Goal: Check status: Check status

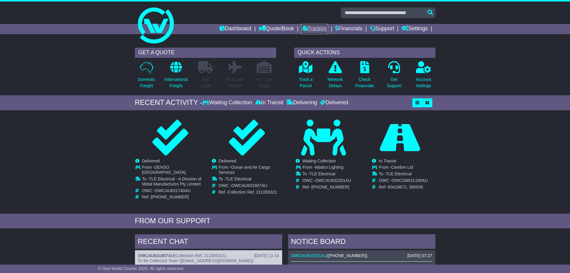
click at [315, 30] on link "Tracking" at bounding box center [314, 29] width 26 height 10
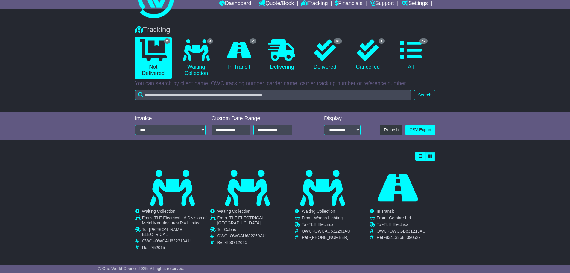
scroll to position [15, 0]
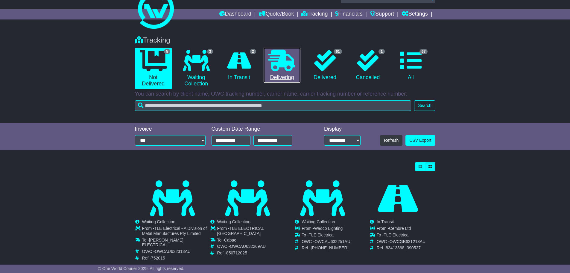
click at [283, 67] on icon at bounding box center [281, 61] width 27 height 22
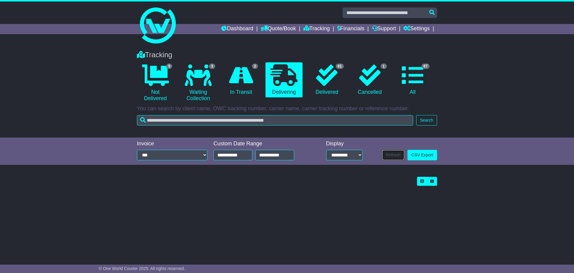
click at [390, 156] on button "Refresh" at bounding box center [393, 155] width 22 height 10
click at [429, 125] on button "Search" at bounding box center [426, 120] width 21 height 10
click at [340, 82] on link "61 Delivered" at bounding box center [327, 79] width 37 height 35
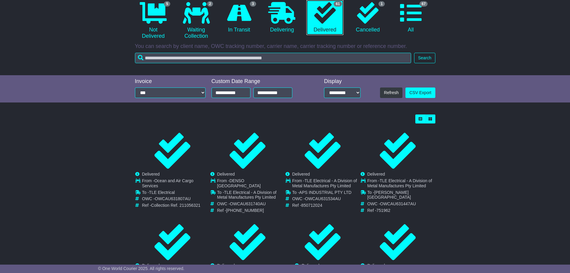
scroll to position [60, 0]
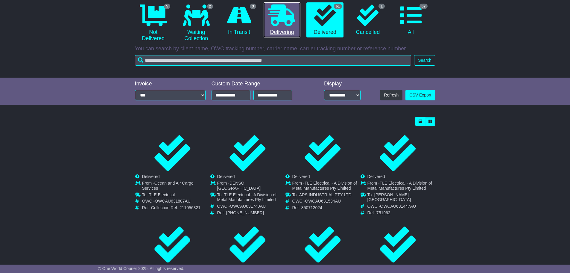
click at [284, 20] on icon at bounding box center [281, 15] width 27 height 22
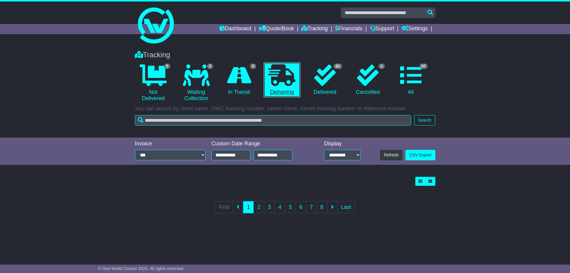
scroll to position [0, 0]
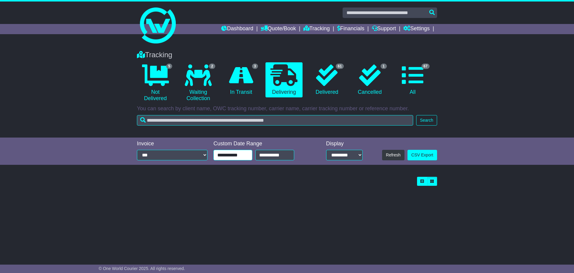
click at [241, 155] on input "**********" at bounding box center [233, 155] width 39 height 10
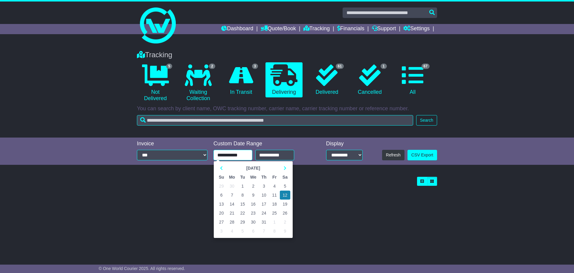
click at [230, 197] on td "7" at bounding box center [232, 194] width 11 height 9
type input "**********"
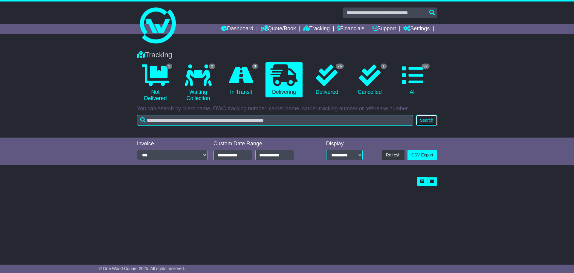
click at [430, 121] on button "Search" at bounding box center [426, 120] width 21 height 10
click at [246, 82] on icon at bounding box center [241, 75] width 24 height 22
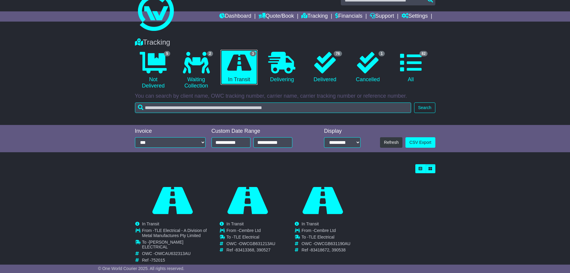
scroll to position [23, 0]
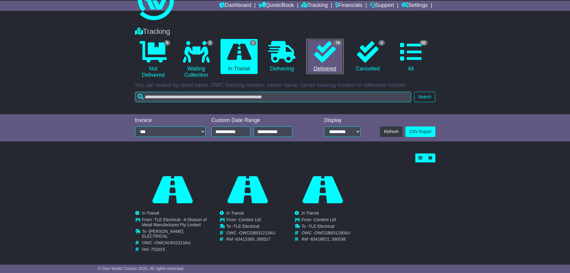
click at [333, 55] on icon at bounding box center [325, 52] width 22 height 22
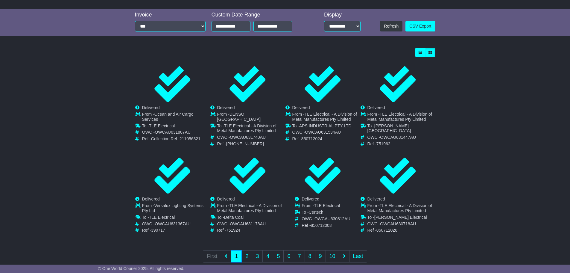
scroll to position [136, 0]
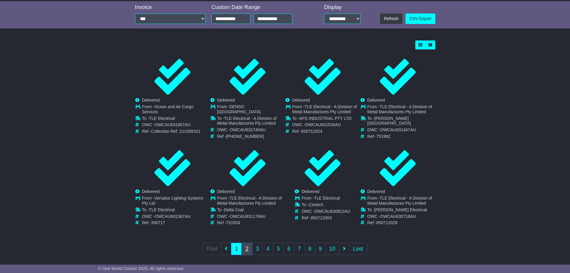
click at [247, 242] on link "2" at bounding box center [246, 248] width 11 height 12
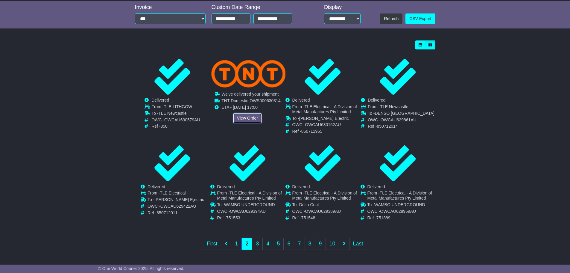
click at [256, 118] on link "View Order" at bounding box center [247, 118] width 29 height 10
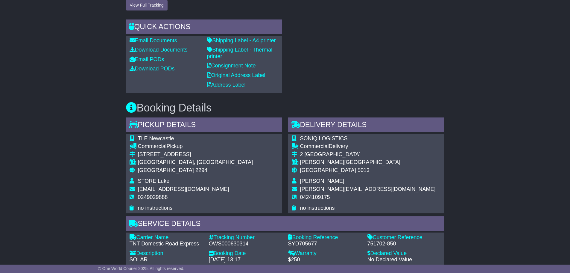
scroll to position [244, 0]
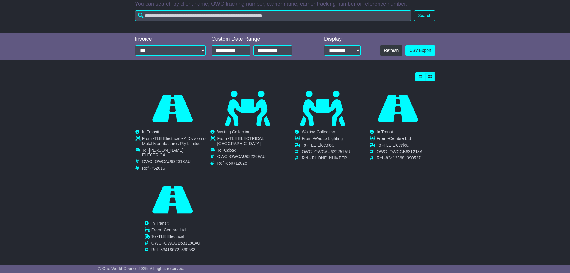
scroll to position [45, 0]
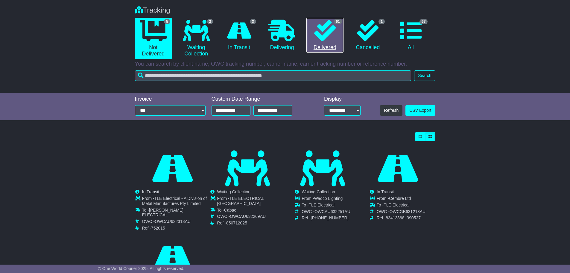
click at [326, 30] on icon at bounding box center [325, 31] width 22 height 22
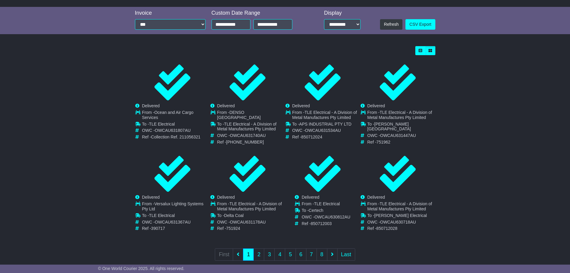
scroll to position [136, 0]
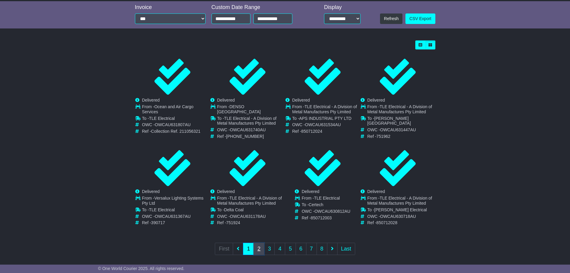
click at [259, 245] on link "2" at bounding box center [258, 248] width 11 height 12
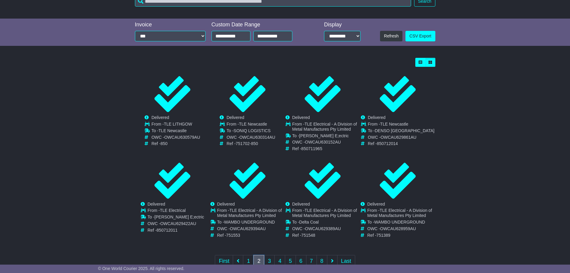
scroll to position [120, 0]
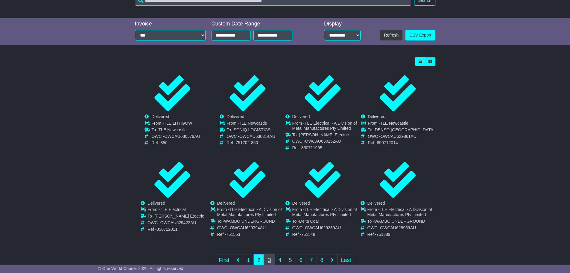
click at [267, 260] on link "3" at bounding box center [269, 260] width 11 height 12
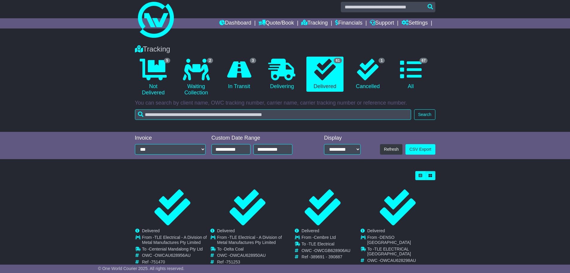
scroll to position [0, 0]
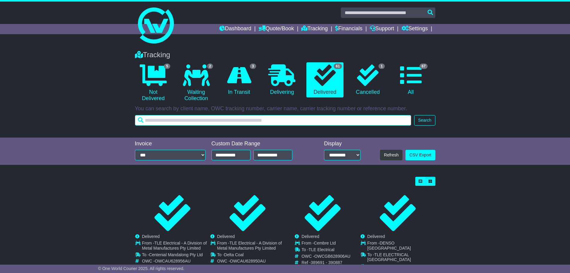
click at [175, 121] on input "text" at bounding box center [273, 120] width 276 height 10
type input "********"
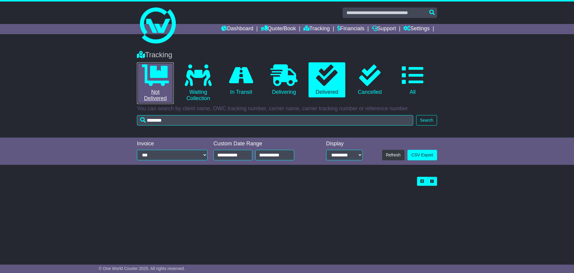
click at [168, 76] on icon at bounding box center [155, 75] width 27 height 22
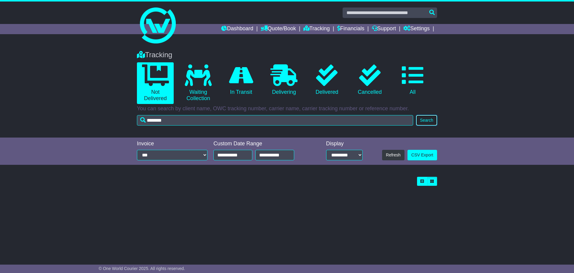
click at [424, 125] on button "Search" at bounding box center [426, 120] width 21 height 10
click at [311, 128] on div "Tracking 0 Not Delivered 0 Waiting Collection 0 In Transit 0 Delivering 0" at bounding box center [287, 91] width 574 height 93
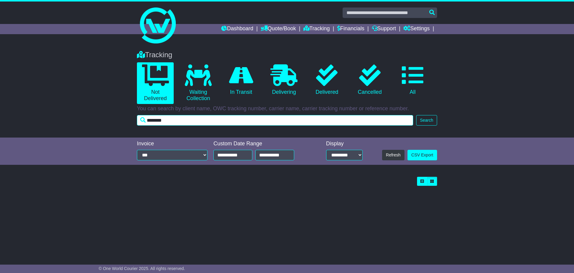
click at [311, 124] on input "********" at bounding box center [275, 120] width 276 height 10
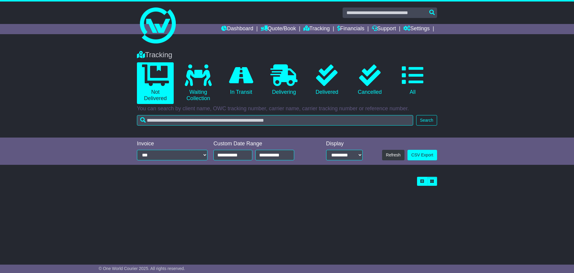
click at [71, 162] on div "**********" at bounding box center [287, 151] width 574 height 28
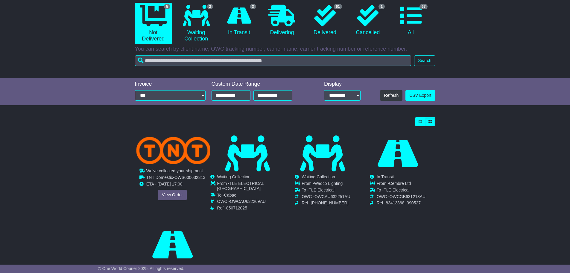
scroll to position [60, 0]
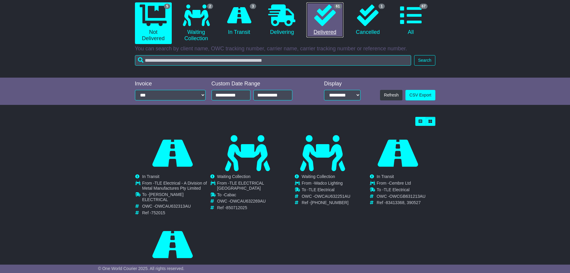
click at [340, 22] on link "61 Delivered" at bounding box center [324, 19] width 37 height 35
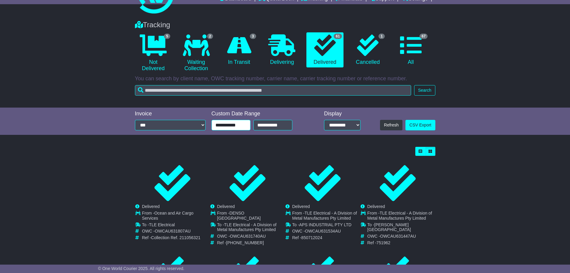
scroll to position [0, 0]
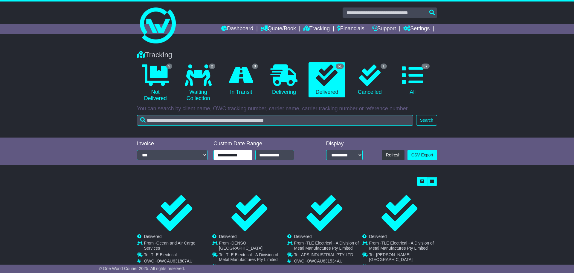
click at [244, 127] on div "Tracking 5 Not Delivered 2 Waiting Collection 3 In Transit 0 Delivering 61 1" at bounding box center [287, 223] width 574 height 357
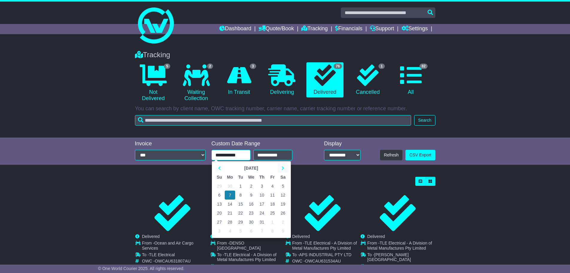
click at [282, 168] on icon at bounding box center [283, 168] width 3 height 4
click at [226, 197] on td "4" at bounding box center [230, 194] width 11 height 9
type input "**********"
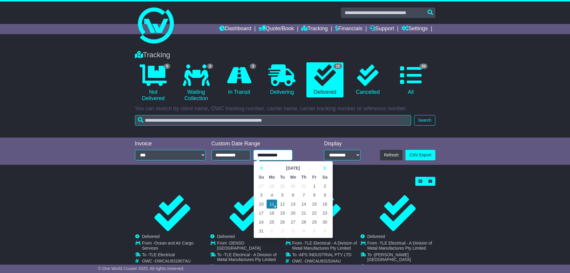
click at [287, 156] on input "**********" at bounding box center [272, 155] width 39 height 10
click at [313, 192] on td "8" at bounding box center [314, 194] width 10 height 9
type input "**********"
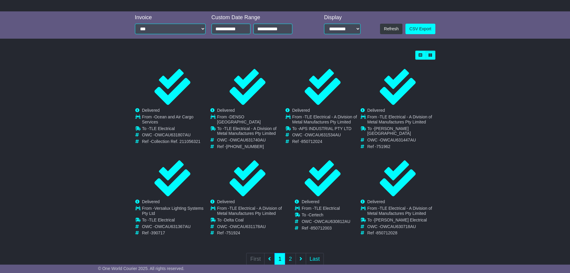
scroll to position [136, 0]
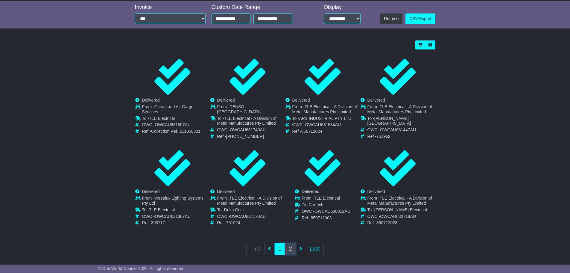
click at [289, 245] on link "2" at bounding box center [290, 248] width 11 height 12
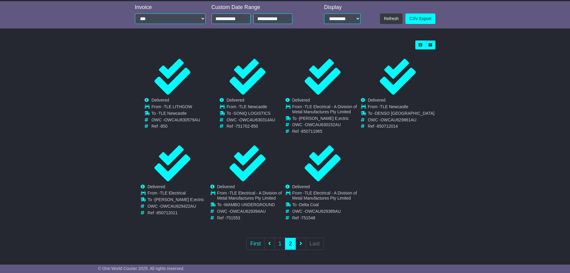
click at [301, 243] on ul "First 1 2 Last" at bounding box center [284, 243] width 77 height 12
click at [273, 243] on link at bounding box center [269, 243] width 10 height 12
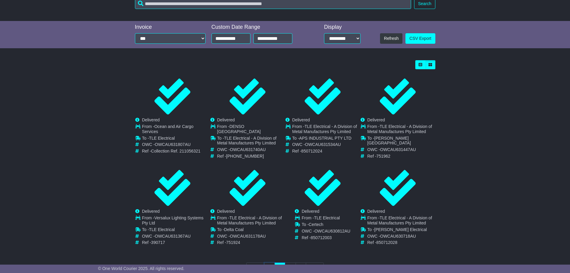
scroll to position [120, 0]
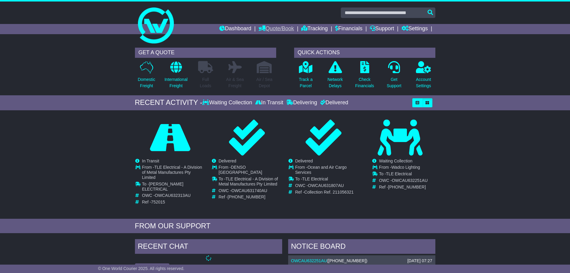
click at [268, 31] on link "Quote/Book" at bounding box center [275, 29] width 35 height 10
click at [308, 29] on link "Tracking" at bounding box center [314, 29] width 26 height 10
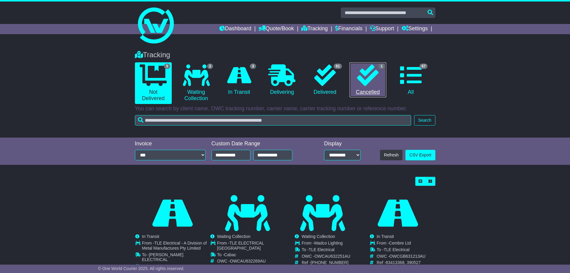
click at [376, 80] on icon at bounding box center [368, 75] width 22 height 22
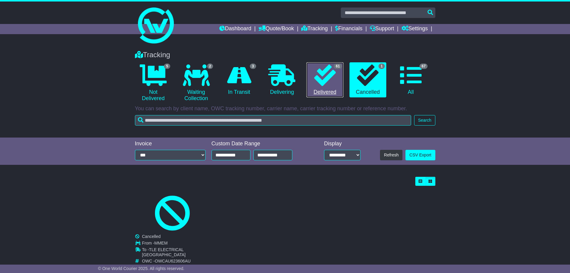
click at [335, 84] on icon at bounding box center [325, 75] width 22 height 22
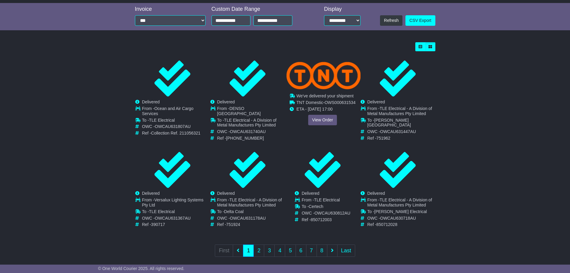
scroll to position [136, 0]
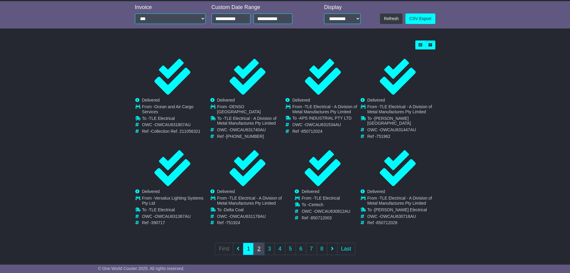
click at [256, 248] on link "2" at bounding box center [258, 248] width 11 height 12
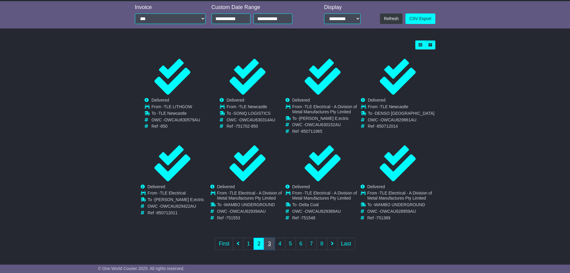
click at [272, 245] on link "3" at bounding box center [269, 243] width 11 height 12
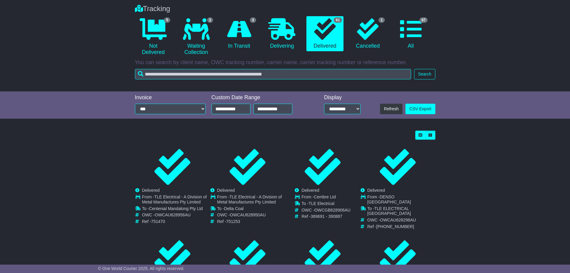
scroll to position [0, 0]
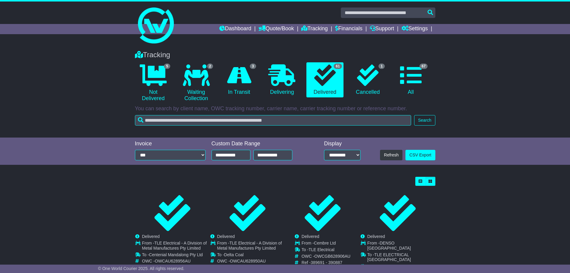
click at [250, 152] on div "**********" at bounding box center [260, 155] width 96 height 10
click at [250, 154] on input "**********" at bounding box center [231, 155] width 39 height 10
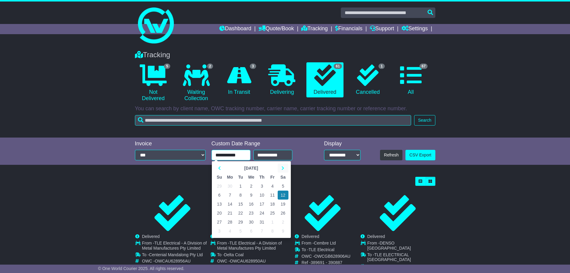
click at [282, 168] on icon at bounding box center [283, 168] width 3 height 4
click at [232, 196] on td "4" at bounding box center [230, 194] width 11 height 9
type input "**********"
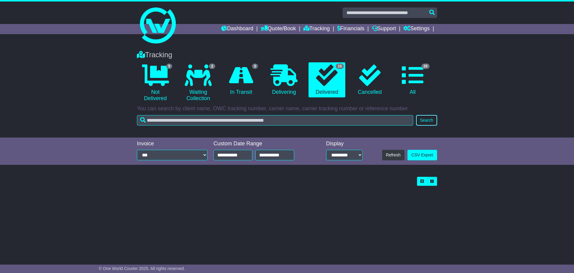
click at [428, 119] on button "Search" at bounding box center [426, 120] width 21 height 10
click at [399, 153] on button "Refresh" at bounding box center [393, 155] width 22 height 10
click at [195, 82] on icon at bounding box center [198, 75] width 27 height 22
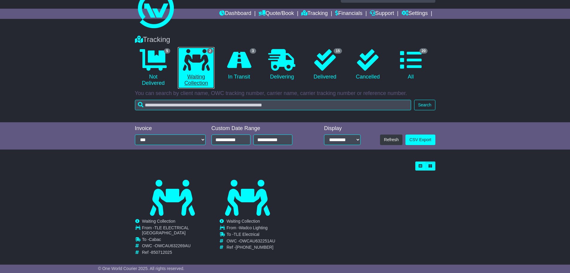
scroll to position [23, 0]
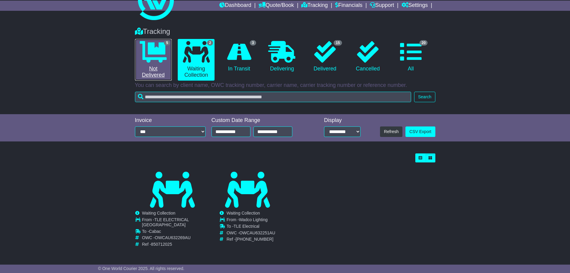
click at [163, 59] on icon at bounding box center [153, 52] width 27 height 22
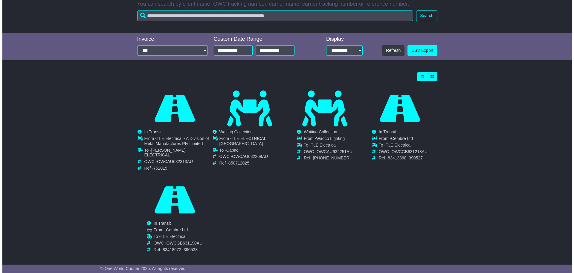
scroll to position [0, 0]
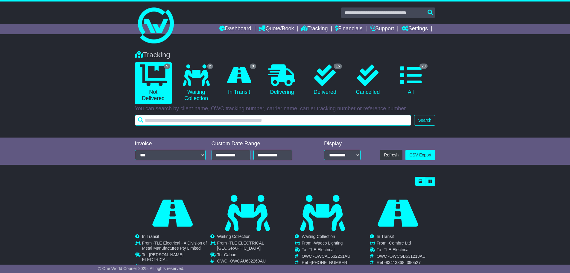
click at [378, 118] on input "text" at bounding box center [273, 120] width 276 height 10
paste input "**********"
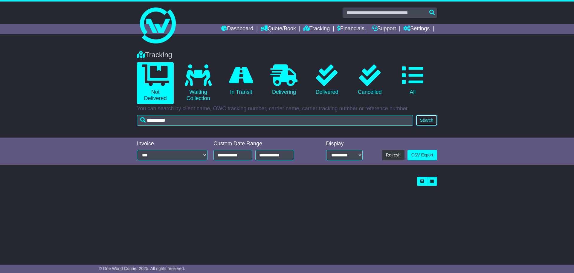
click at [420, 123] on button "Search" at bounding box center [426, 120] width 21 height 10
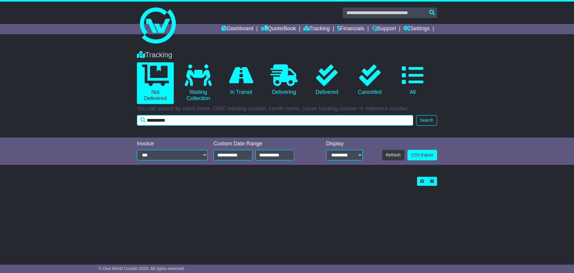
drag, startPoint x: 205, startPoint y: 121, endPoint x: 164, endPoint y: 124, distance: 41.1
click at [164, 124] on input "**********" at bounding box center [275, 120] width 276 height 10
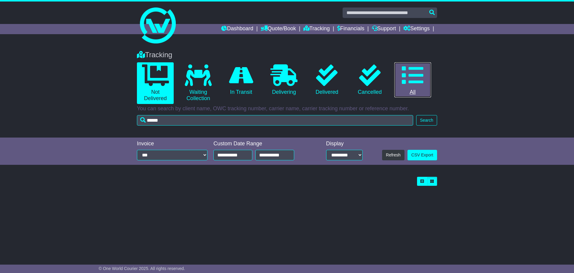
click at [422, 77] on icon at bounding box center [413, 75] width 22 height 22
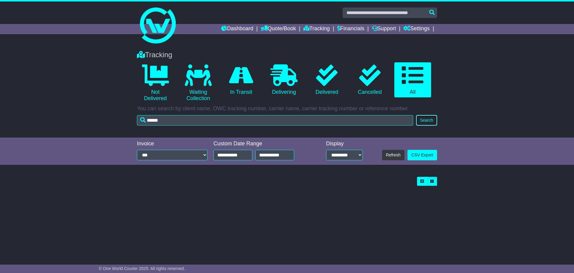
click at [426, 123] on button "Search" at bounding box center [426, 120] width 21 height 10
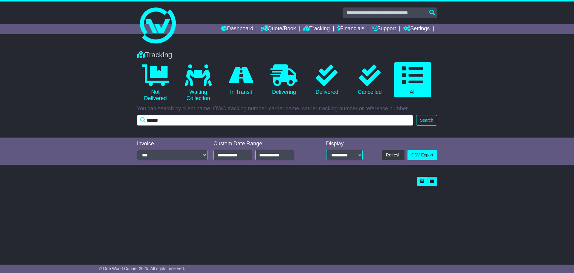
click at [396, 124] on input "******" at bounding box center [275, 120] width 276 height 10
type input "********"
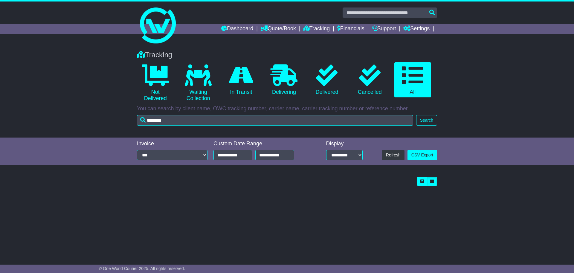
click at [445, 120] on div "Tracking 0 Not Delivered 0 Waiting Collection 0 In Transit 0 Delivering 0" at bounding box center [287, 91] width 574 height 93
click at [428, 118] on button "Search" at bounding box center [426, 120] width 21 height 10
click at [301, 87] on link "0 Delivering" at bounding box center [284, 79] width 37 height 35
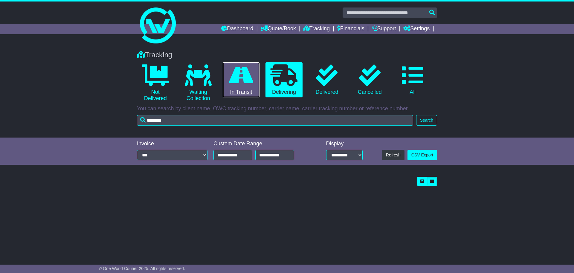
click at [228, 85] on link "0 In Transit" at bounding box center [241, 79] width 37 height 35
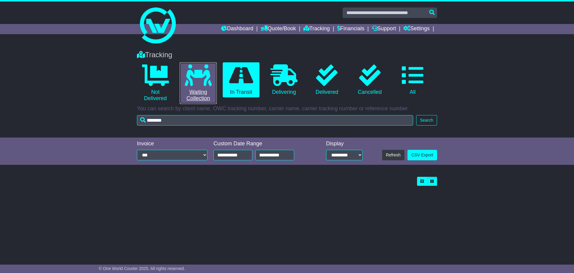
click at [204, 86] on link "0 Waiting Collection" at bounding box center [198, 83] width 37 height 42
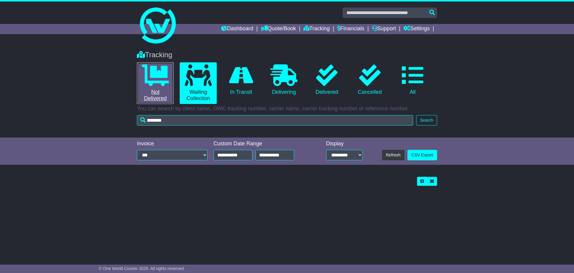
click at [171, 87] on link "0 Not Delivered" at bounding box center [155, 83] width 37 height 42
